Goal: Check status: Check status

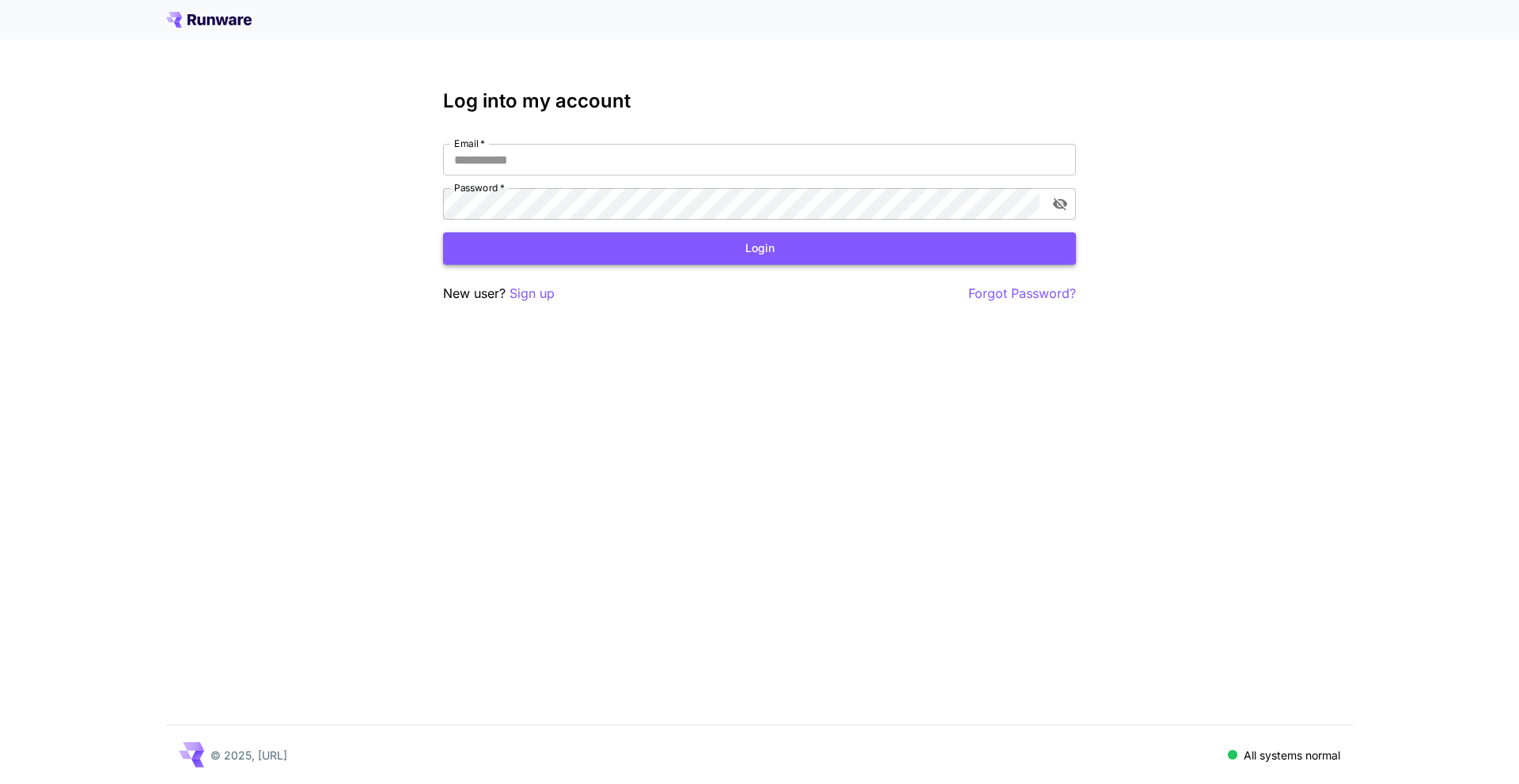
type input "**********"
click at [652, 236] on button "Login" at bounding box center [759, 248] width 633 height 32
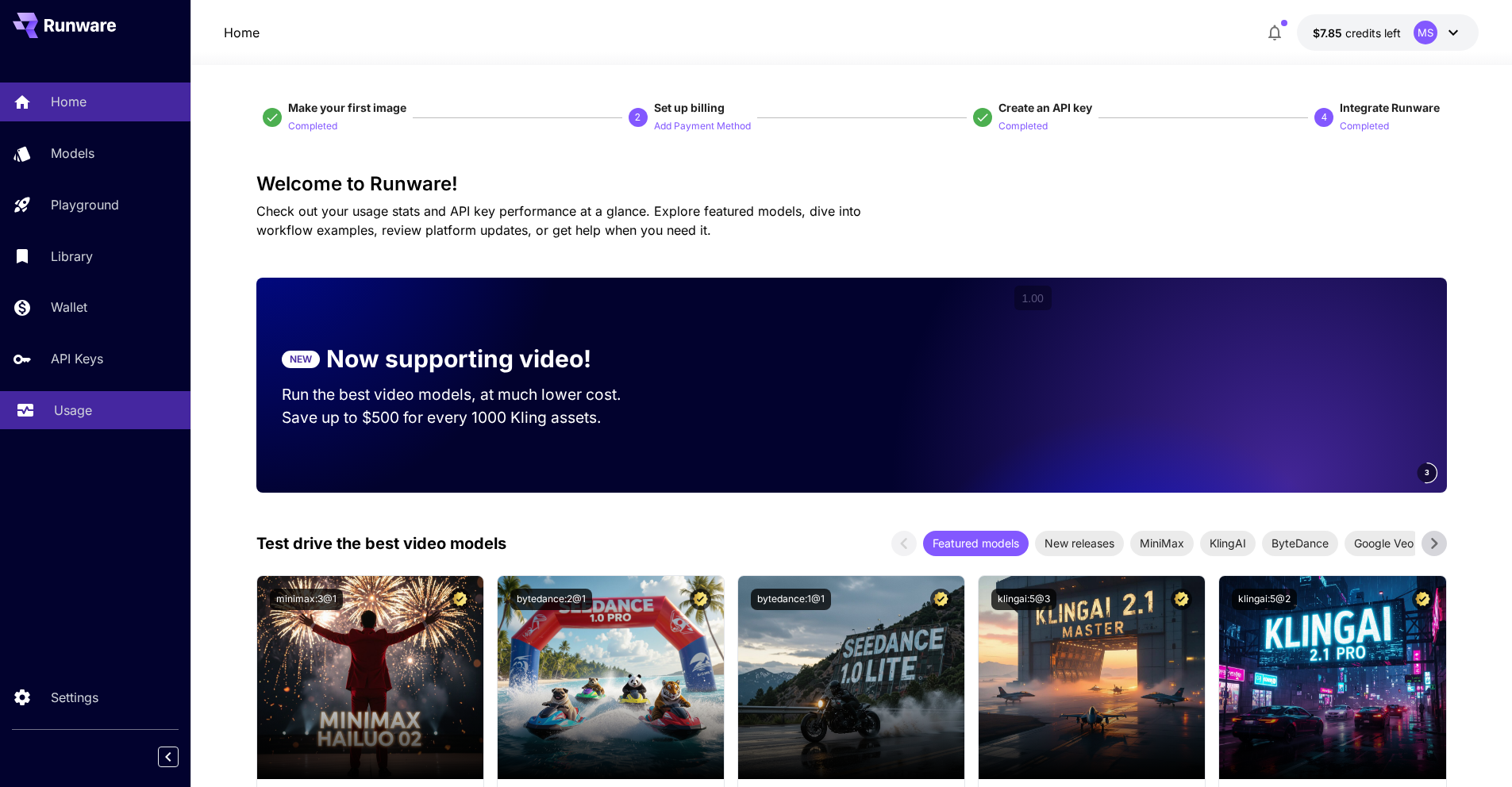
click at [56, 401] on p "Usage" at bounding box center [73, 410] width 38 height 19
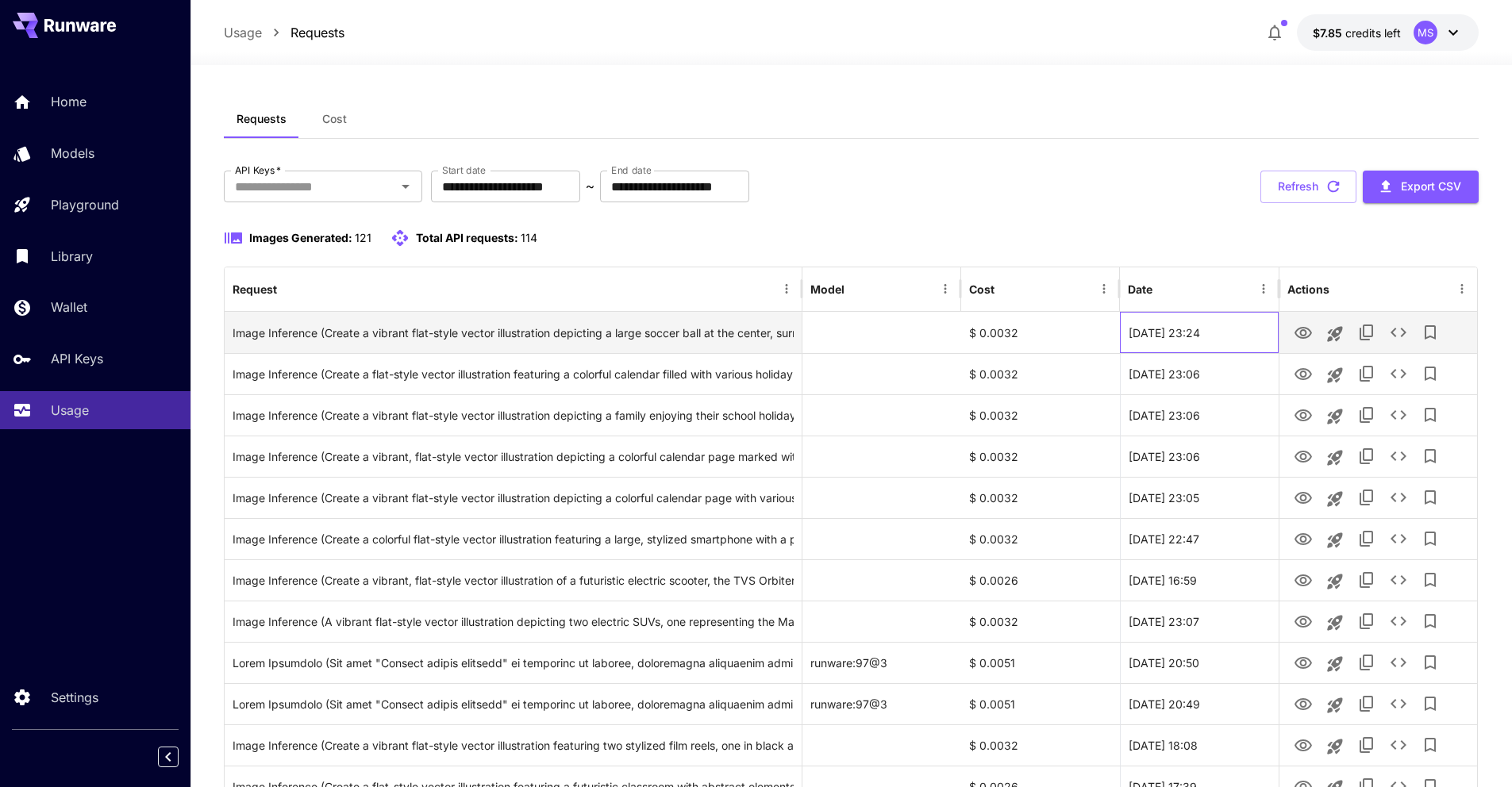
click at [1196, 333] on div "[DATE] 23:24" at bounding box center [1199, 333] width 159 height 42
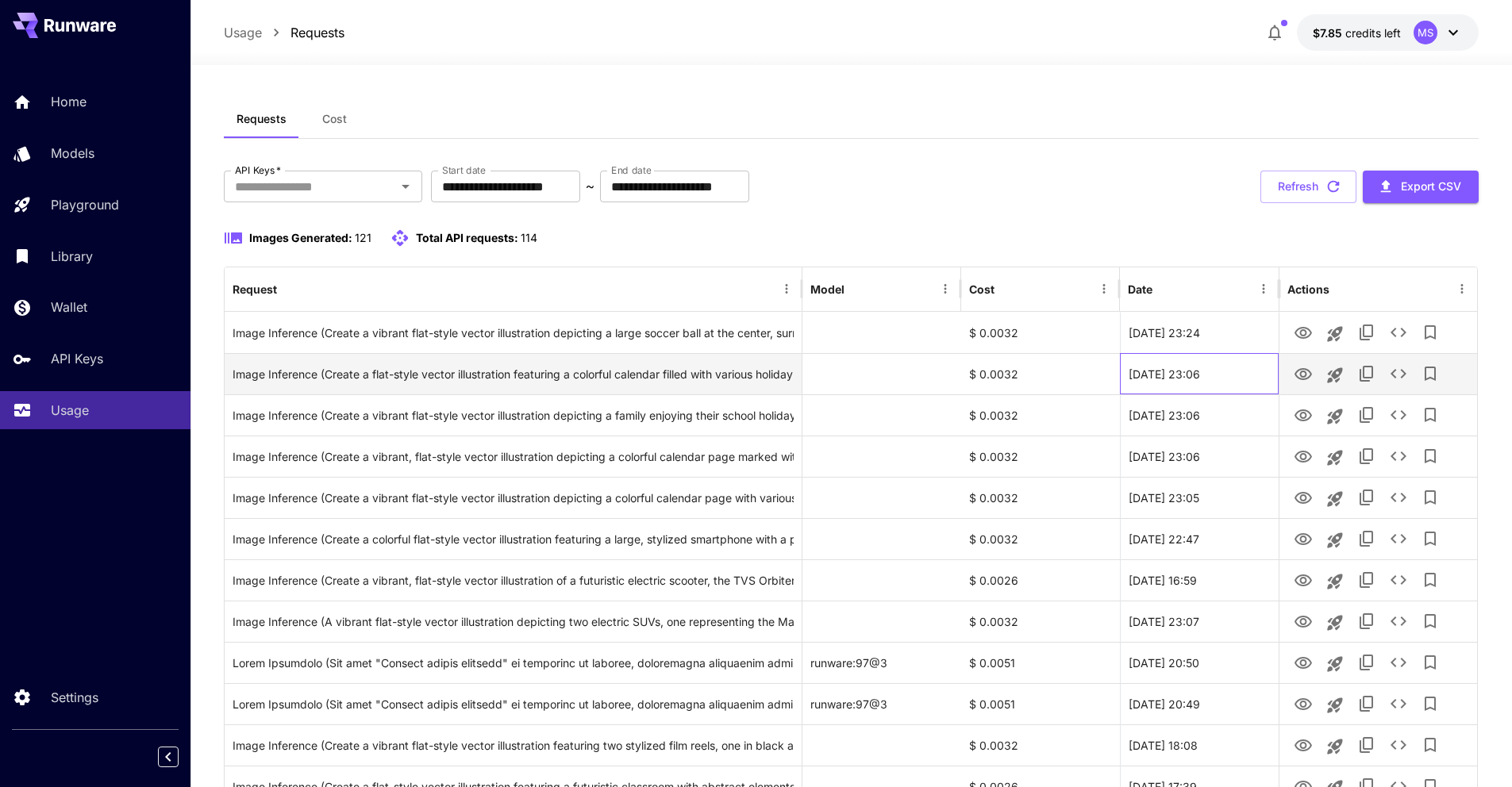
click at [1191, 363] on div "[DATE] 23:06" at bounding box center [1199, 374] width 159 height 42
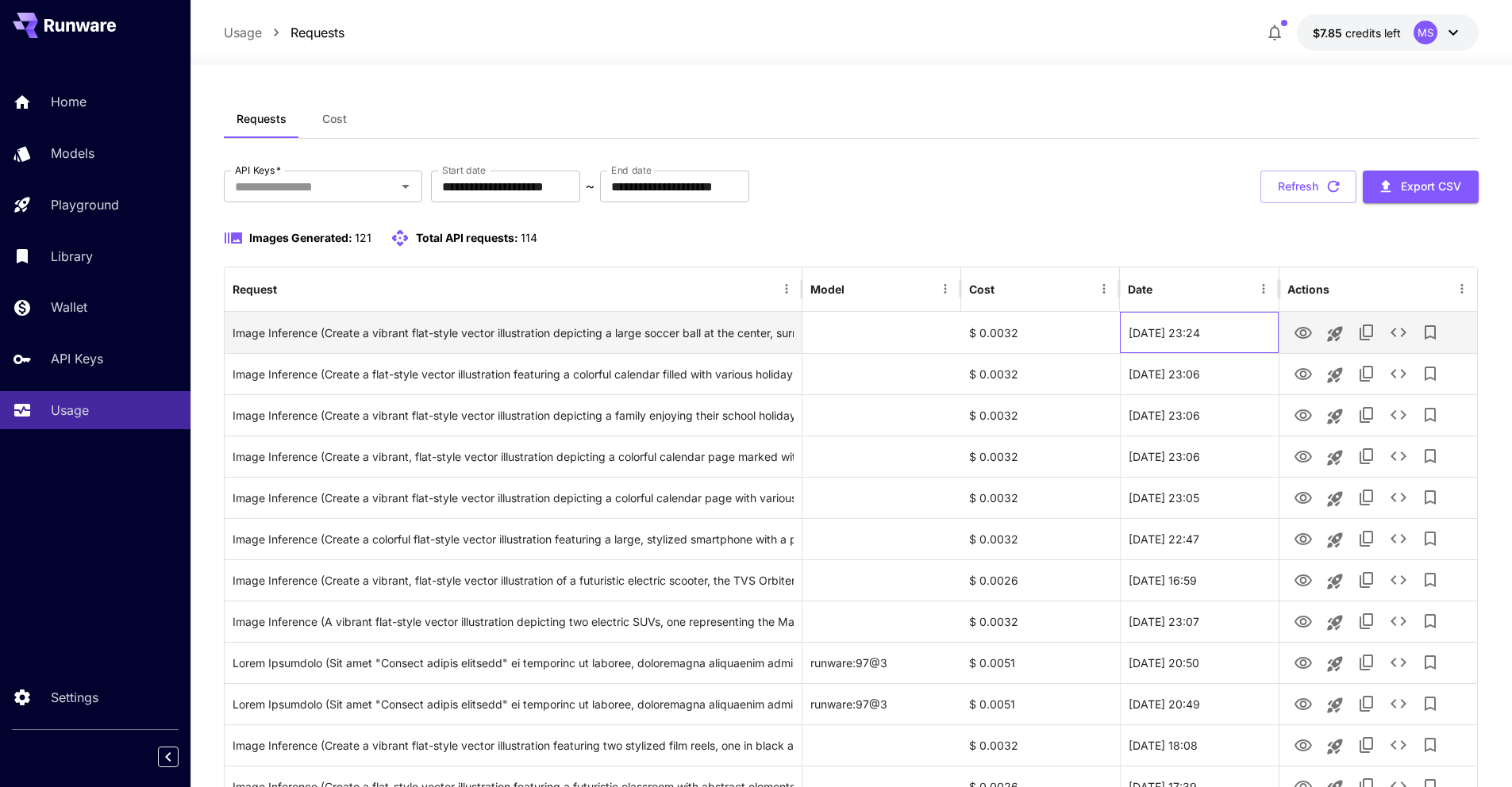
click at [1185, 335] on div "[DATE] 23:24" at bounding box center [1199, 333] width 159 height 42
click at [1299, 335] on icon "View Image" at bounding box center [1303, 333] width 19 height 19
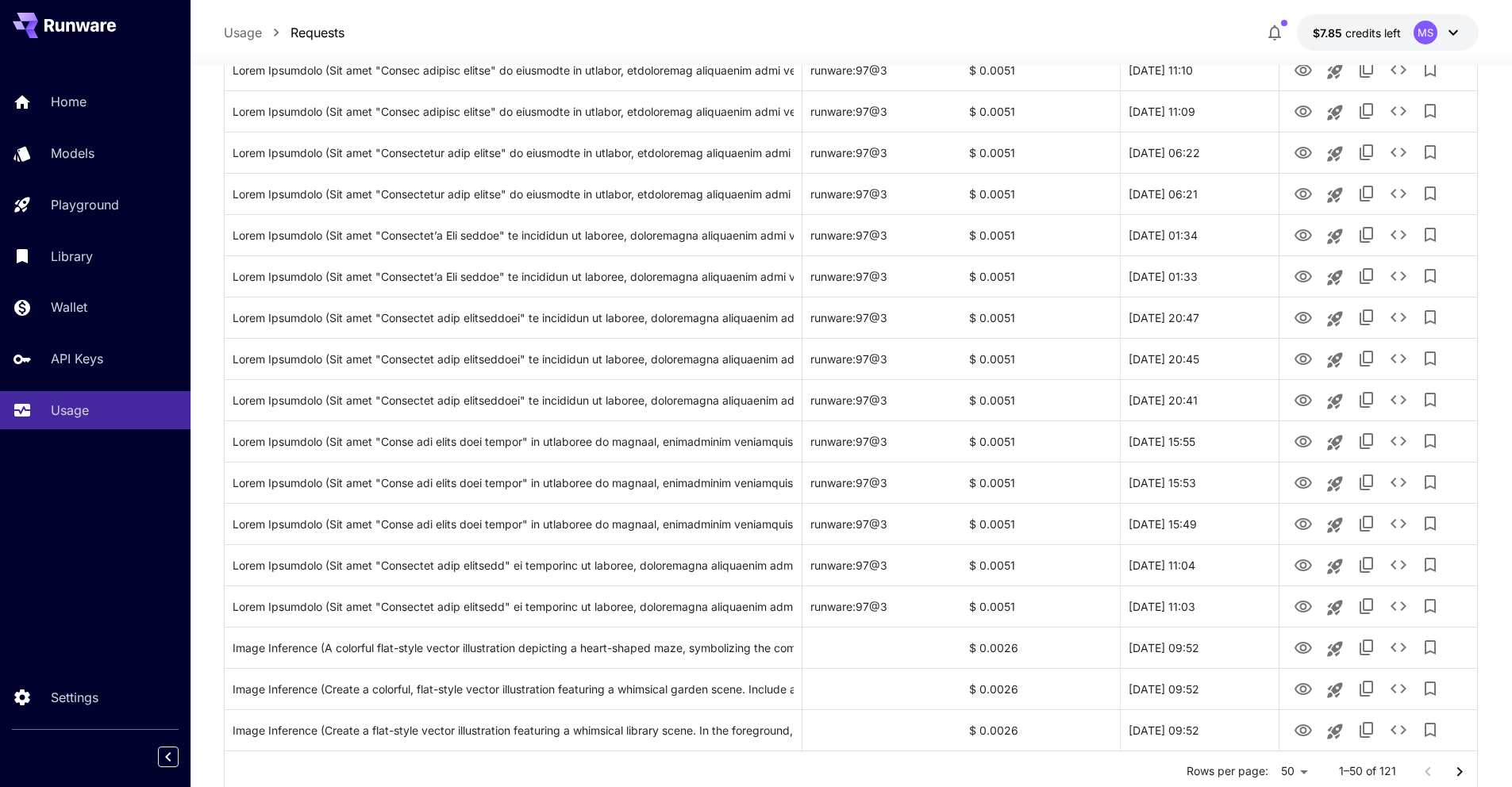
scroll to position [1635, 0]
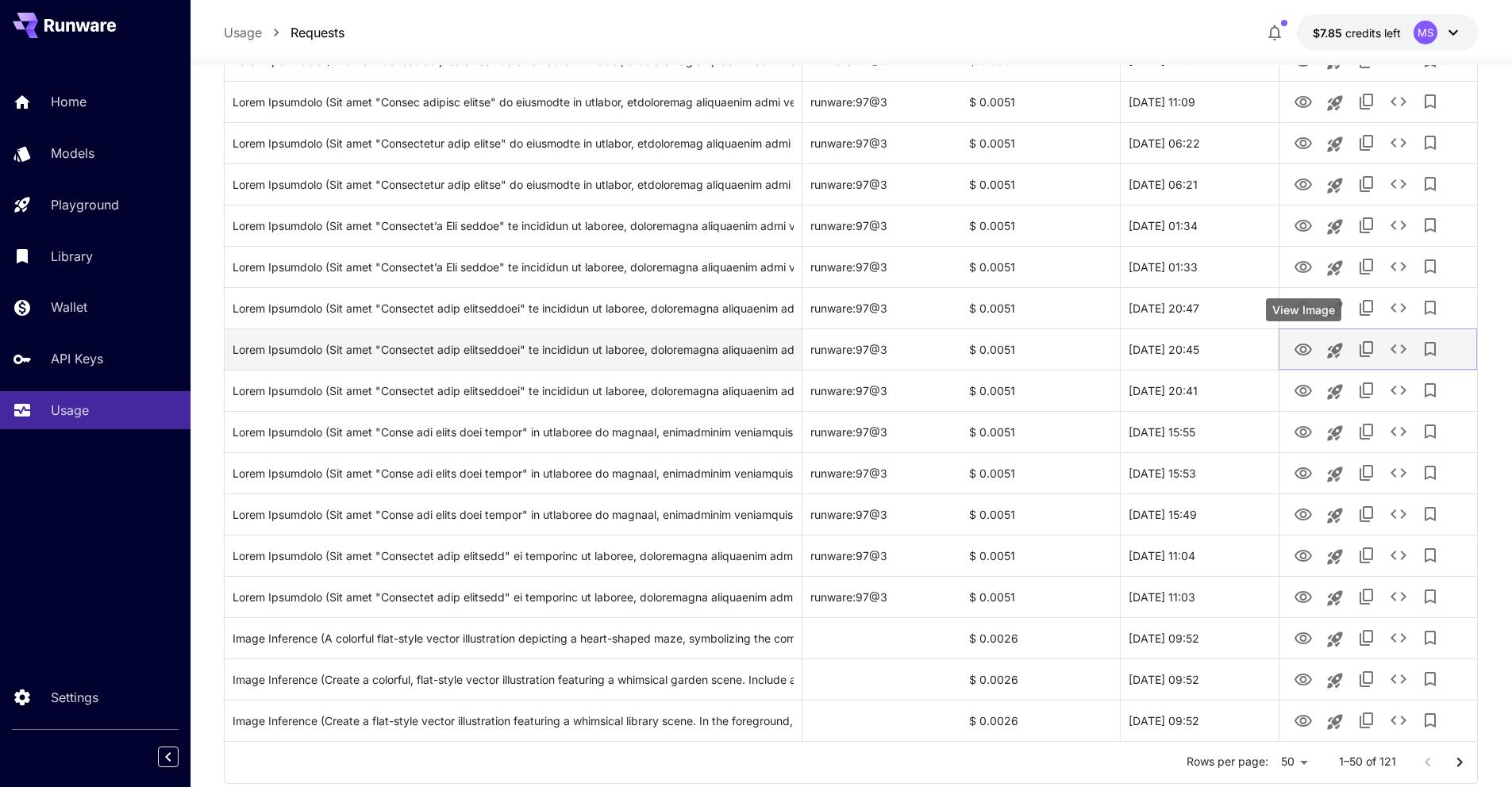
click at [1314, 349] on button "View Image" at bounding box center [1304, 349] width 32 height 32
click at [1305, 354] on icon "View Image" at bounding box center [1303, 350] width 17 height 12
